Goal: Task Accomplishment & Management: Use online tool/utility

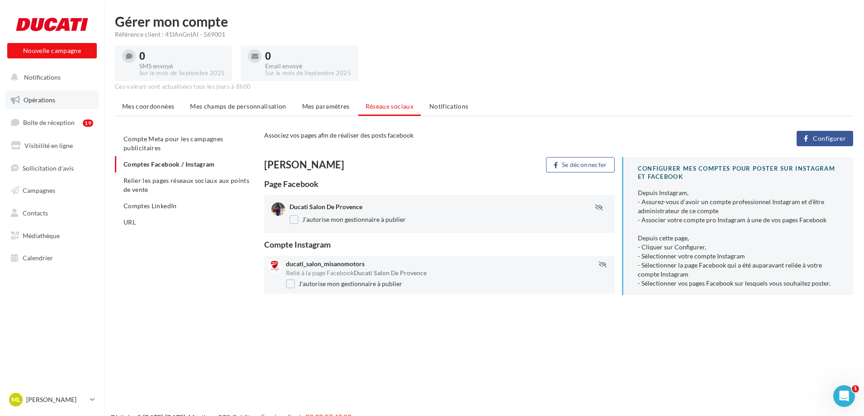
click at [39, 103] on span "Opérations" at bounding box center [40, 100] width 32 height 8
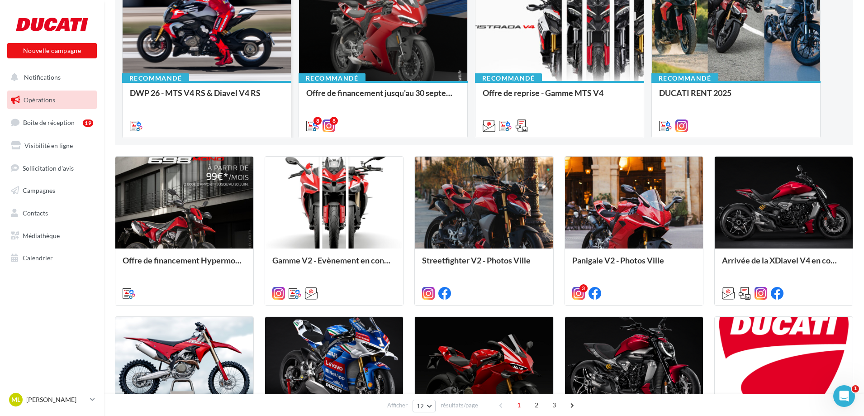
scroll to position [181, 0]
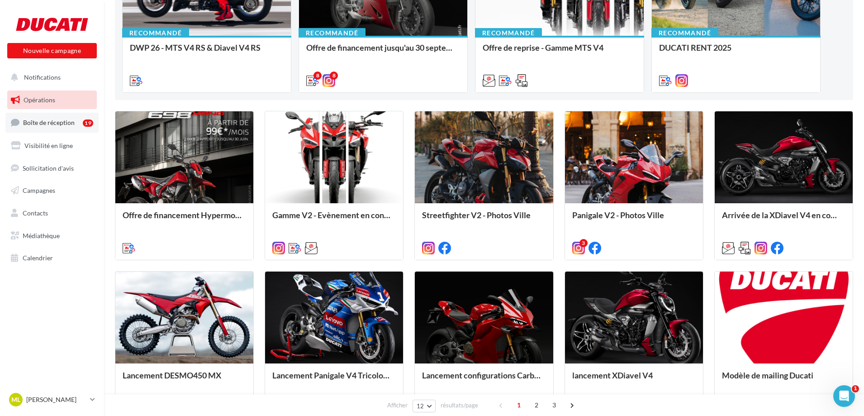
click at [65, 120] on span "Boîte de réception" at bounding box center [49, 123] width 52 height 8
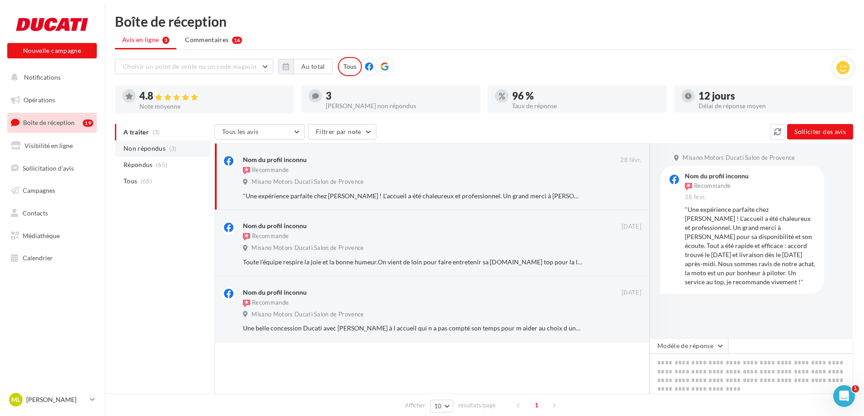
click at [169, 151] on span "(3)" at bounding box center [173, 148] width 8 height 7
click at [627, 324] on button "Ignorer" at bounding box center [627, 328] width 30 height 13
click at [629, 262] on button "Ignorer" at bounding box center [627, 262] width 30 height 13
click at [631, 195] on button "Ignorer" at bounding box center [627, 196] width 30 height 13
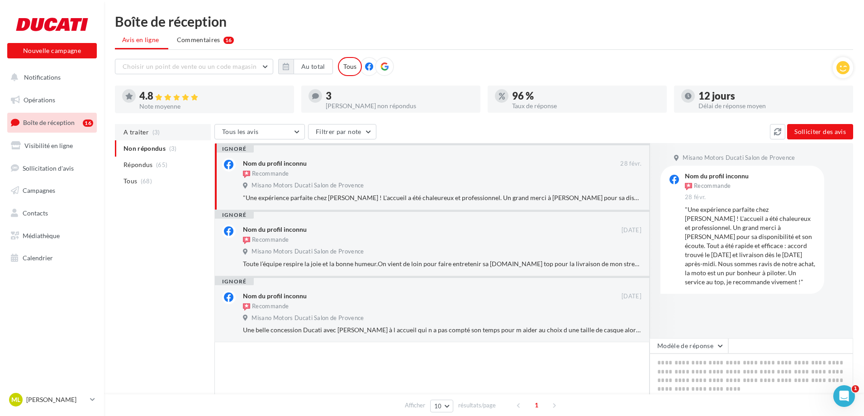
click at [146, 133] on span "A traiter" at bounding box center [136, 132] width 25 height 9
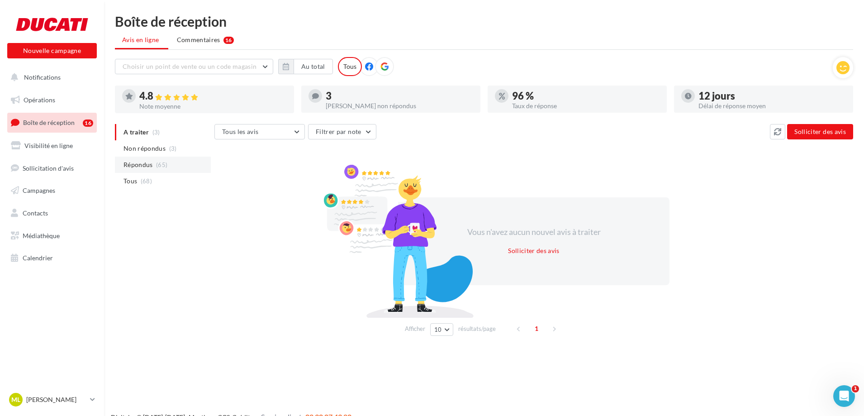
click at [153, 163] on span "Répondus" at bounding box center [138, 164] width 29 height 9
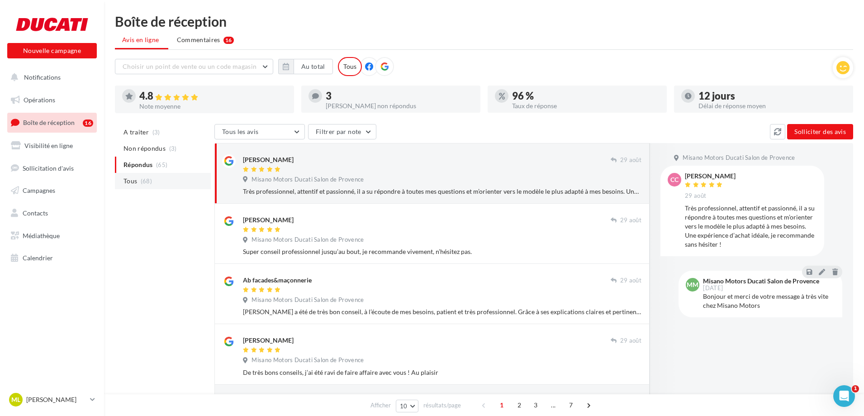
click at [148, 178] on span "(68)" at bounding box center [146, 180] width 11 height 7
click at [59, 145] on span "Visibilité en ligne" at bounding box center [48, 146] width 48 height 8
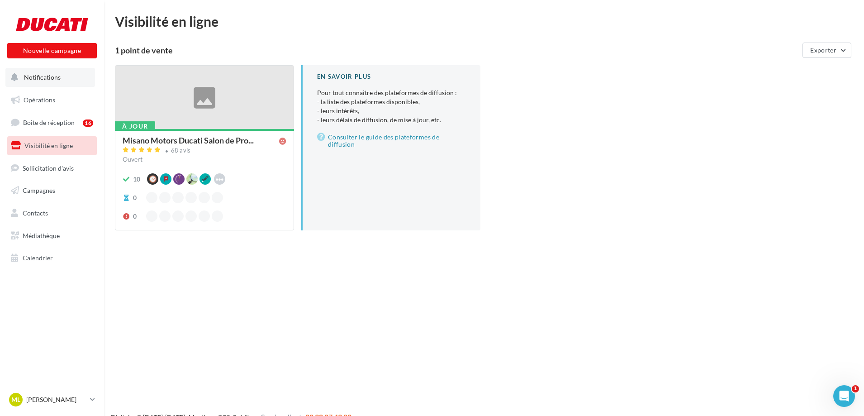
click at [54, 79] on span "Notifications" at bounding box center [42, 77] width 37 height 8
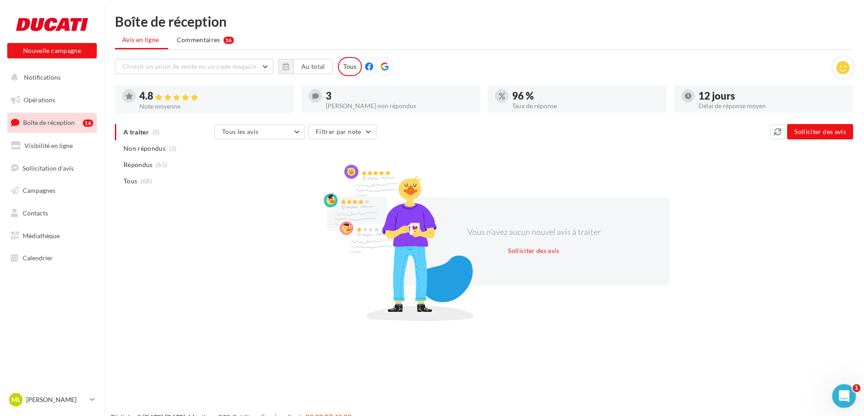
click at [846, 392] on icon "Ouvrir le Messenger Intercom" at bounding box center [843, 394] width 15 height 15
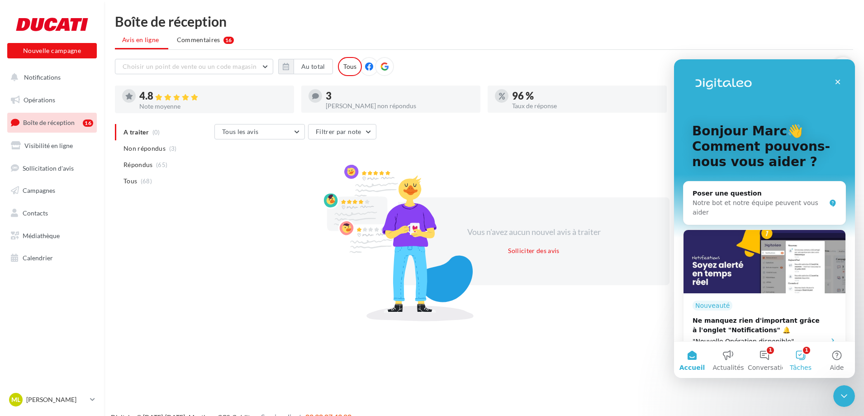
click at [794, 351] on button "1 Tâches" at bounding box center [801, 360] width 36 height 36
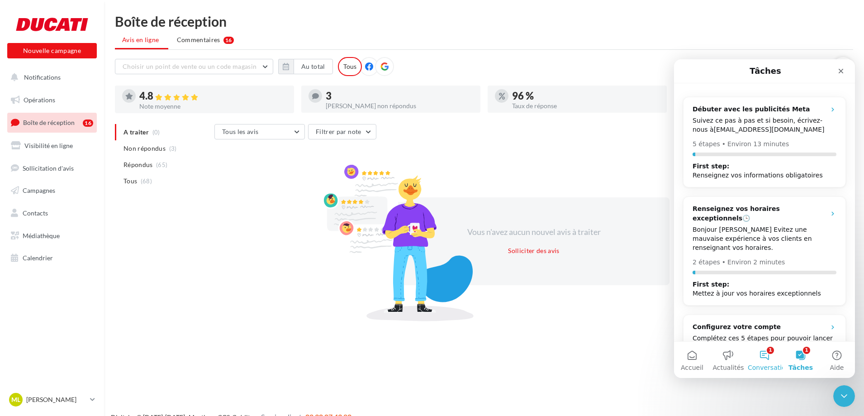
click at [768, 359] on button "1 Conversations" at bounding box center [765, 360] width 36 height 36
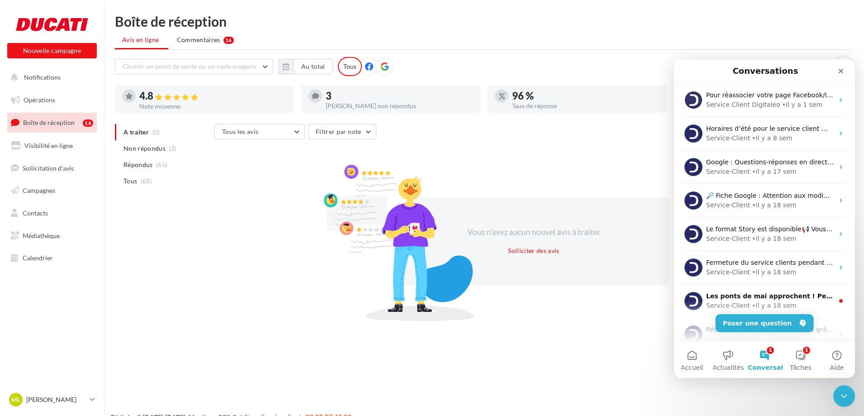
click at [614, 170] on div "Vous n'avez aucun nouvel avis à traiter Solliciter des avis" at bounding box center [534, 241] width 639 height 146
click at [847, 73] on div "Fermer" at bounding box center [841, 71] width 16 height 16
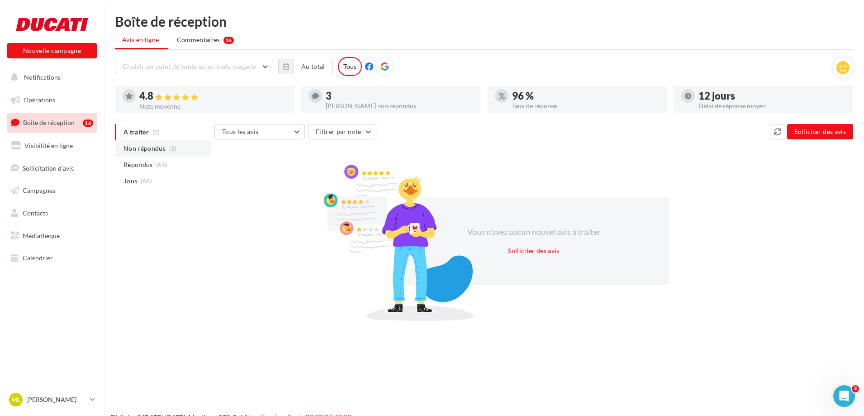
click at [160, 149] on span "Non répondus" at bounding box center [145, 148] width 42 height 9
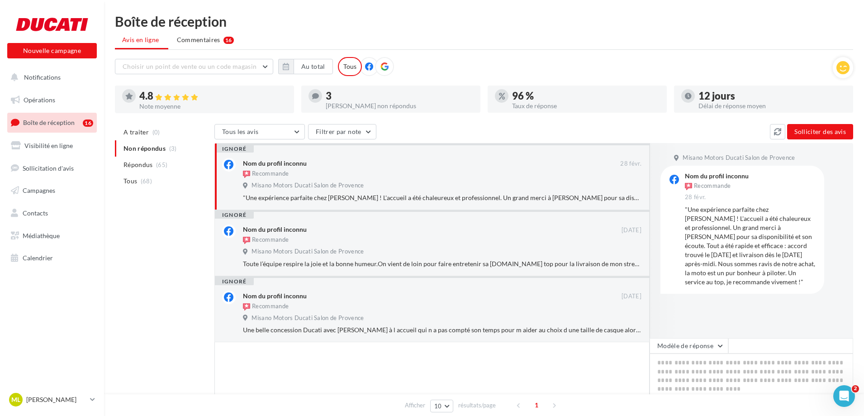
click at [230, 165] on icon at bounding box center [229, 165] width 10 height 10
click at [60, 100] on link "Opérations" at bounding box center [51, 100] width 93 height 19
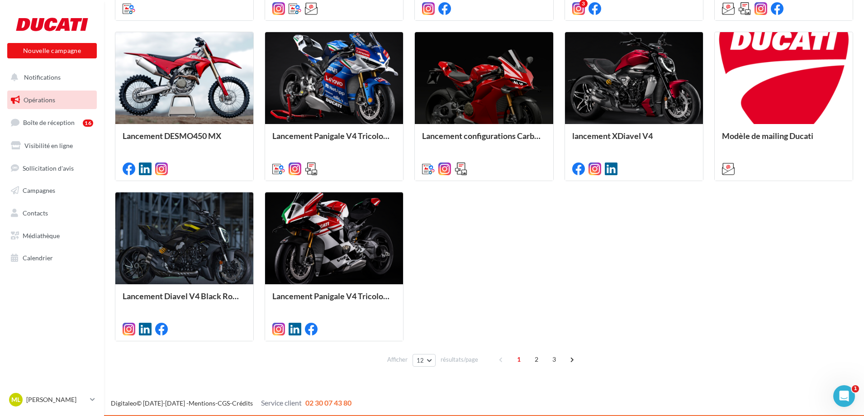
scroll to position [421, 0]
